Goal: Task Accomplishment & Management: Use online tool/utility

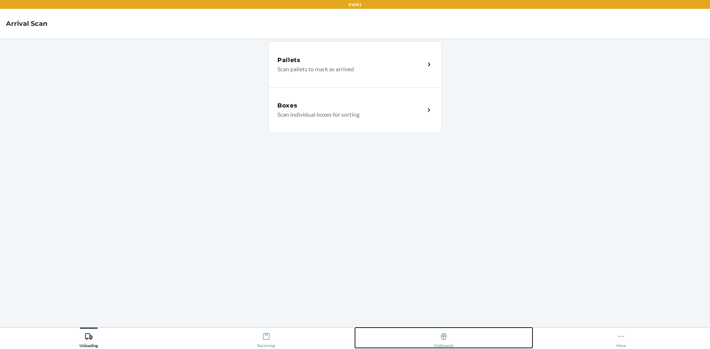
click at [432, 333] on button "Outbounds" at bounding box center [443, 338] width 177 height 20
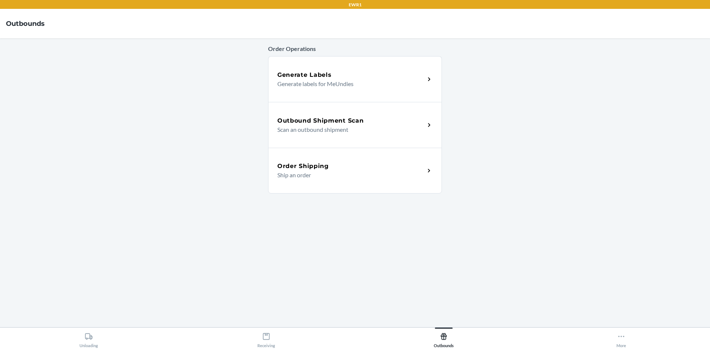
click at [357, 129] on p "Scan an outbound shipment" at bounding box center [348, 129] width 142 height 9
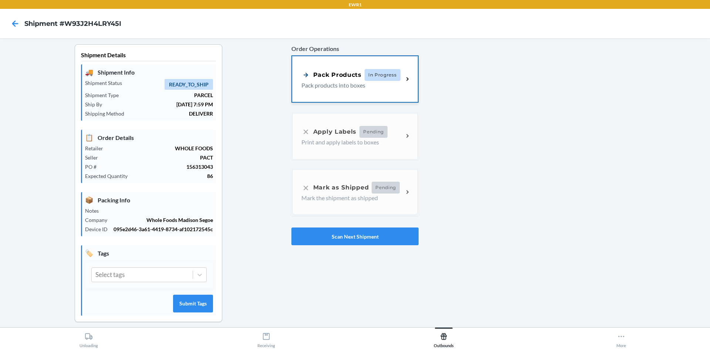
click at [339, 93] on div "Pack Products In Progress Pack products into boxes" at bounding box center [355, 79] width 126 height 46
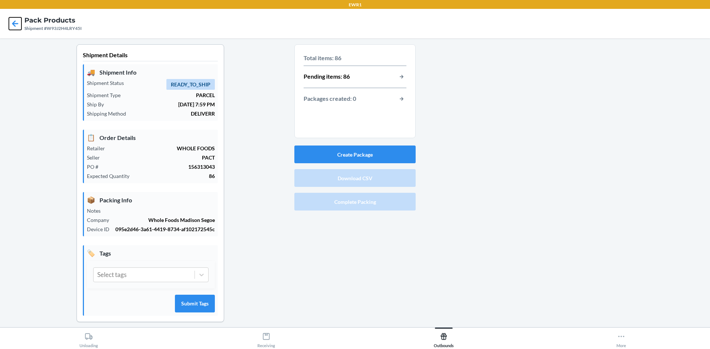
click at [12, 26] on icon at bounding box center [15, 23] width 13 height 13
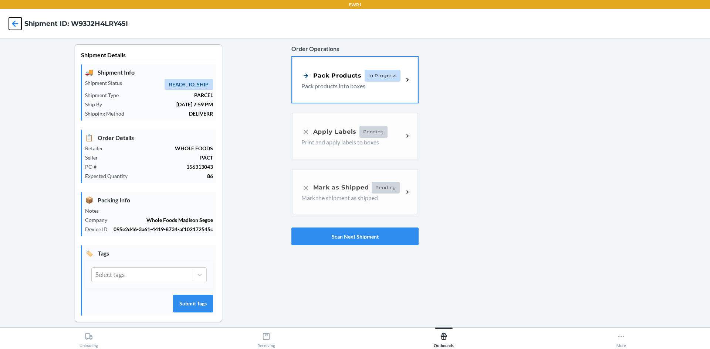
click at [10, 23] on icon at bounding box center [15, 23] width 13 height 13
click at [365, 237] on button "Scan Next Shipment" at bounding box center [354, 237] width 127 height 18
click at [360, 88] on p "Pack products into boxes" at bounding box center [349, 85] width 96 height 9
click at [382, 236] on button "Scan Next Shipment" at bounding box center [354, 237] width 127 height 18
click at [317, 237] on button "Scan Next Shipment" at bounding box center [354, 237] width 127 height 18
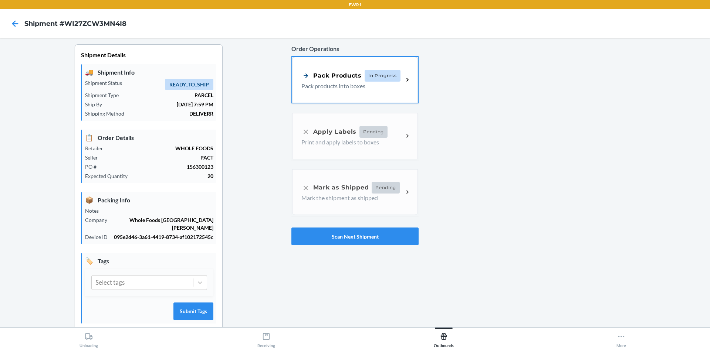
click at [331, 88] on p "Pack products into boxes" at bounding box center [349, 86] width 96 height 9
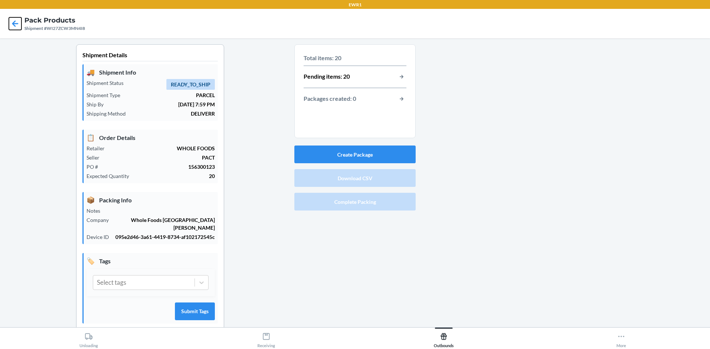
click at [10, 24] on icon at bounding box center [15, 23] width 13 height 13
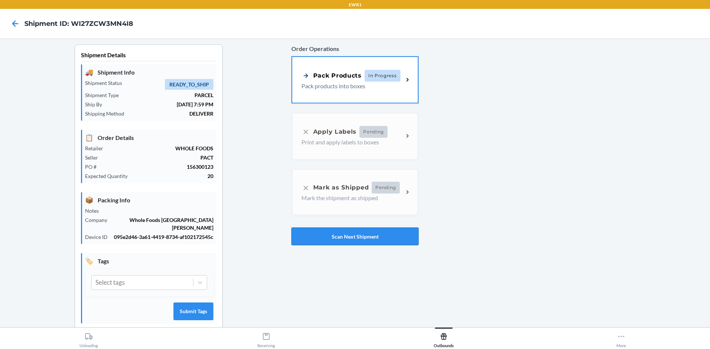
click at [297, 237] on button "Scan Next Shipment" at bounding box center [354, 237] width 127 height 18
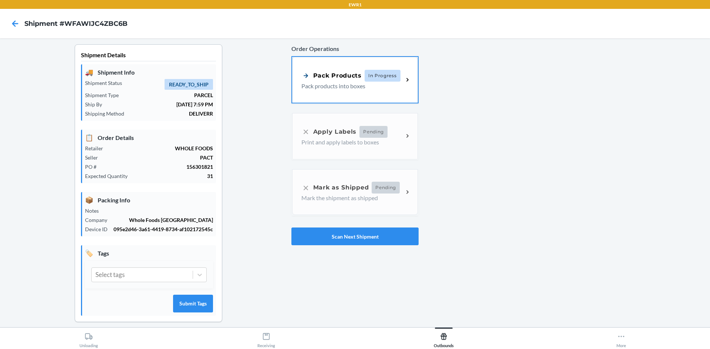
click at [333, 84] on p "Pack products into boxes" at bounding box center [349, 86] width 96 height 9
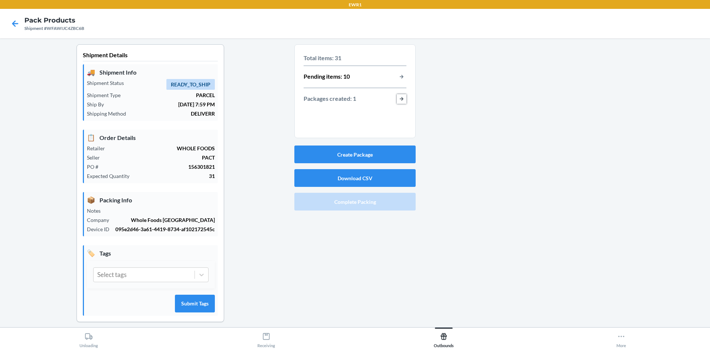
click at [397, 101] on button "button-view-packages-created" at bounding box center [402, 99] width 10 height 10
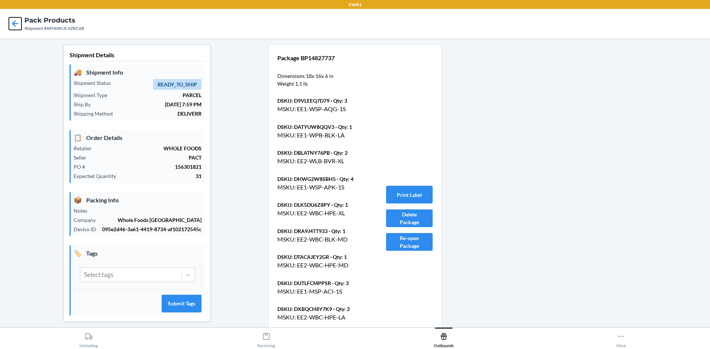
click at [18, 20] on icon at bounding box center [15, 23] width 13 height 13
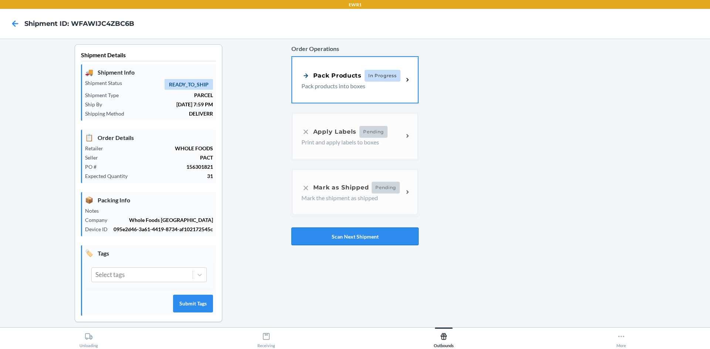
click at [332, 237] on button "Scan Next Shipment" at bounding box center [354, 237] width 127 height 18
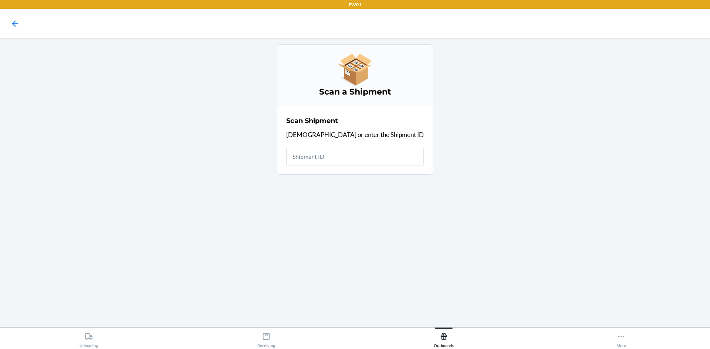
click at [353, 165] on input "text" at bounding box center [354, 157] width 137 height 18
click at [354, 159] on input "text" at bounding box center [354, 157] width 137 height 18
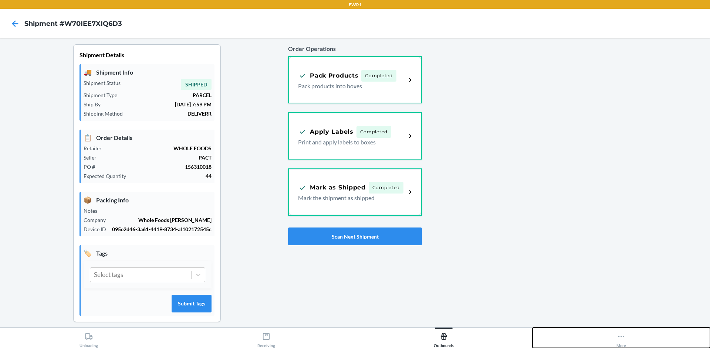
click at [613, 343] on button "More" at bounding box center [620, 338] width 177 height 20
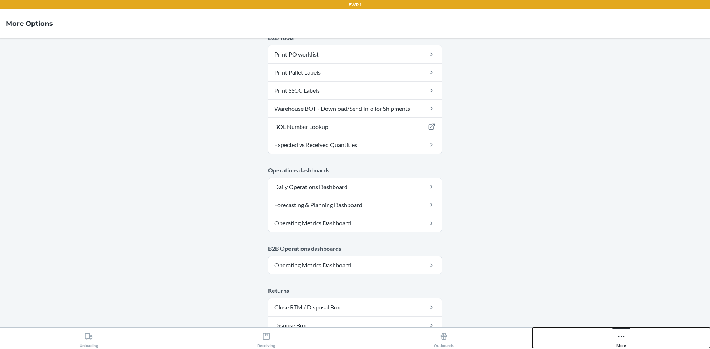
scroll to position [259, 0]
